Goal: Task Accomplishment & Management: Manage account settings

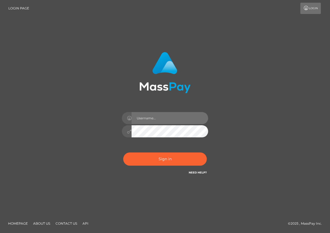
click at [171, 123] on input "text" at bounding box center [170, 118] width 77 height 12
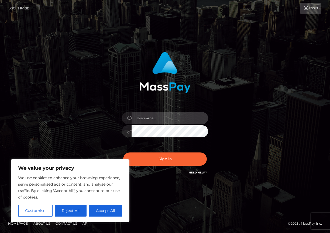
type input "[EMAIL_ADDRESS][DOMAIN_NAME]"
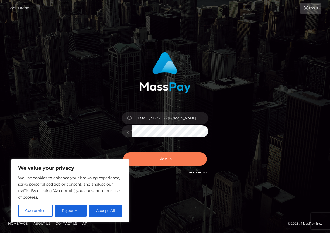
click at [166, 158] on button "Sign in" at bounding box center [165, 159] width 84 height 13
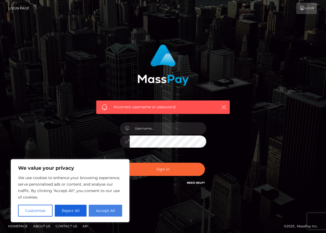
click at [110, 214] on button "Accept All" at bounding box center [105, 211] width 33 height 12
checkbox input "true"
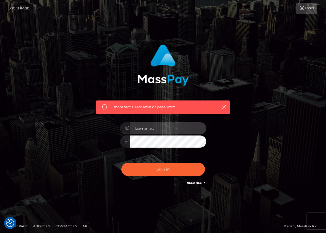
click at [173, 133] on input "text" at bounding box center [168, 128] width 77 height 12
type input "[EMAIL_ADDRESS][DOMAIN_NAME]"
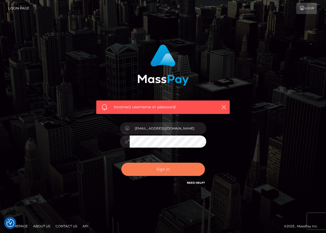
click at [175, 168] on button "Sign in" at bounding box center [163, 169] width 84 height 13
